Goal: Check status: Check status

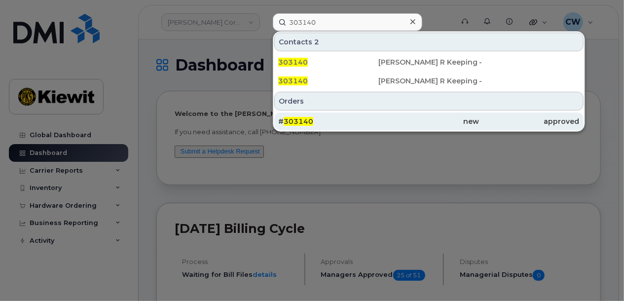
type input "303140"
click at [379, 117] on div "new" at bounding box center [429, 122] width 101 height 10
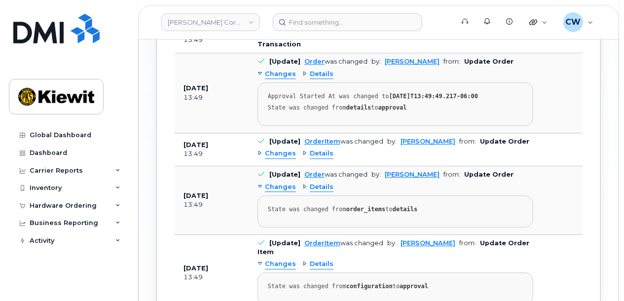
scroll to position [1489, 0]
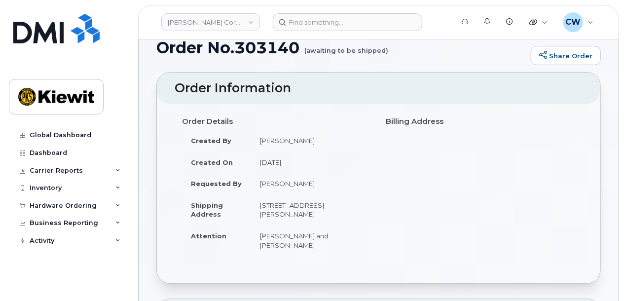
scroll to position [0, 0]
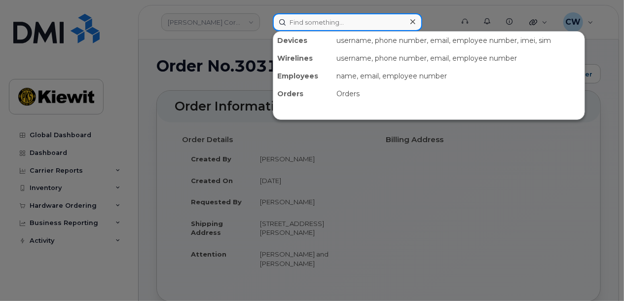
click at [336, 21] on input at bounding box center [348, 22] width 150 height 18
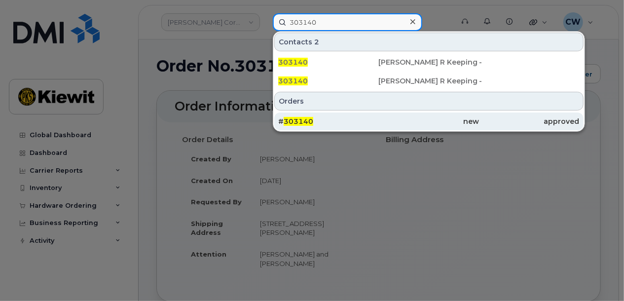
type input "303140"
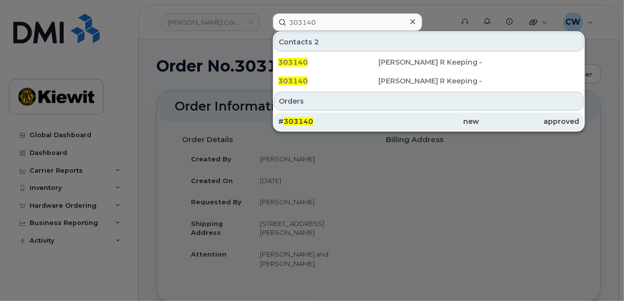
click at [345, 119] on div "# 303140" at bounding box center [328, 122] width 101 height 10
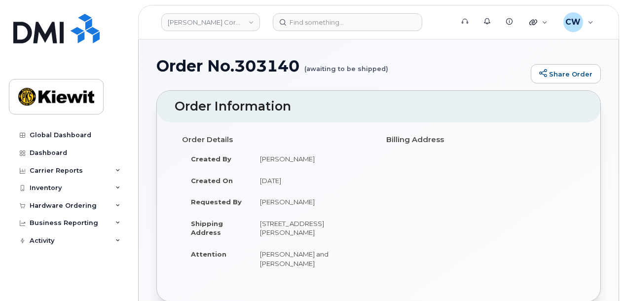
click at [452, 124] on div "Order Details Created By [PERSON_NAME] Created On [DATE] Requested By [PERSON_N…" at bounding box center [379, 211] width 444 height 179
click at [598, 19] on div "CW [PERSON_NAME] Wireless Admin" at bounding box center [579, 22] width 44 height 20
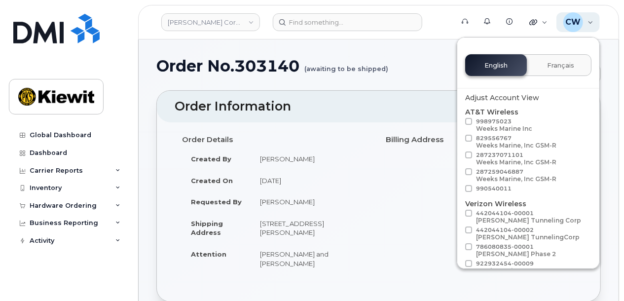
click at [598, 19] on div "CW [PERSON_NAME] Wireless Admin" at bounding box center [579, 22] width 44 height 20
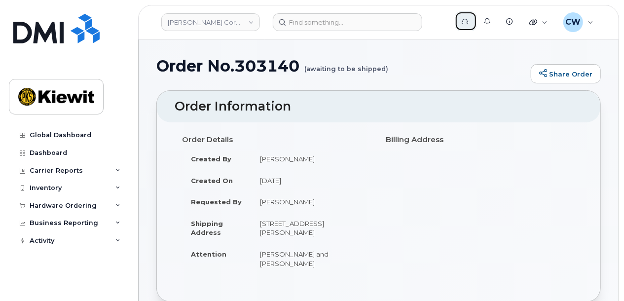
click at [458, 19] on link "Support" at bounding box center [466, 21] width 22 height 20
click at [589, 21] on div "CW [PERSON_NAME] Wireless Admin" at bounding box center [579, 22] width 44 height 20
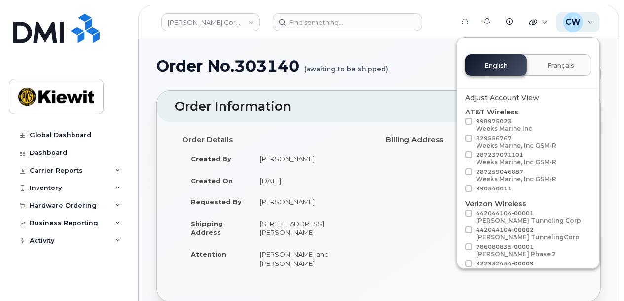
click at [589, 21] on div "CW [PERSON_NAME] Wireless Admin" at bounding box center [579, 22] width 44 height 20
